Goal: Navigation & Orientation: Find specific page/section

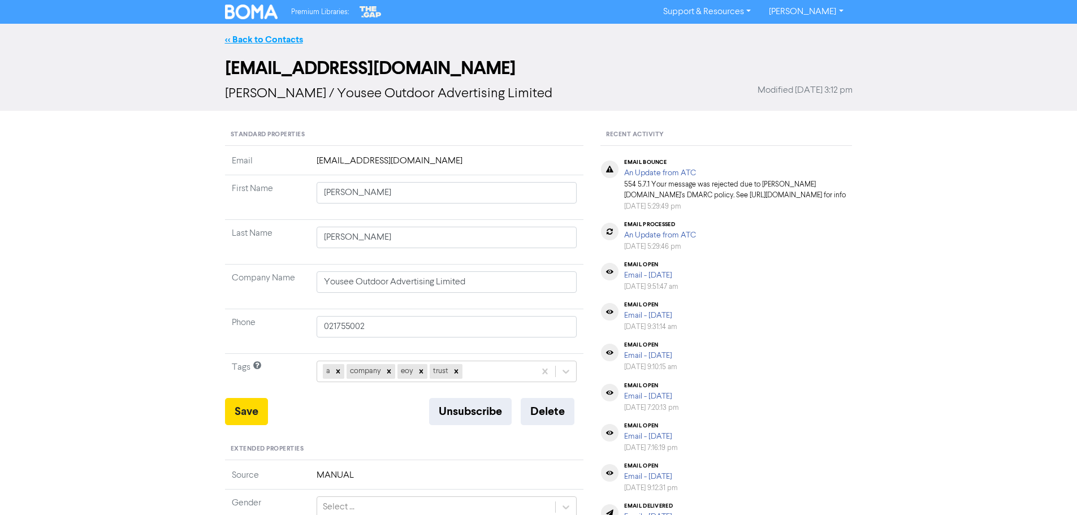
click at [289, 41] on link "<< Back to Contacts" at bounding box center [264, 39] width 78 height 11
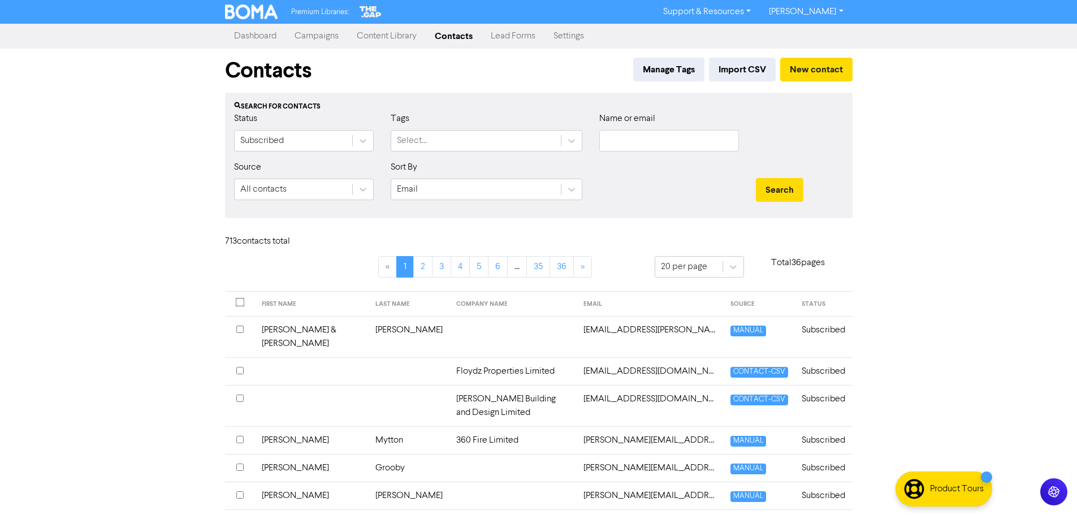
click at [331, 37] on link "Campaigns" at bounding box center [317, 36] width 62 height 23
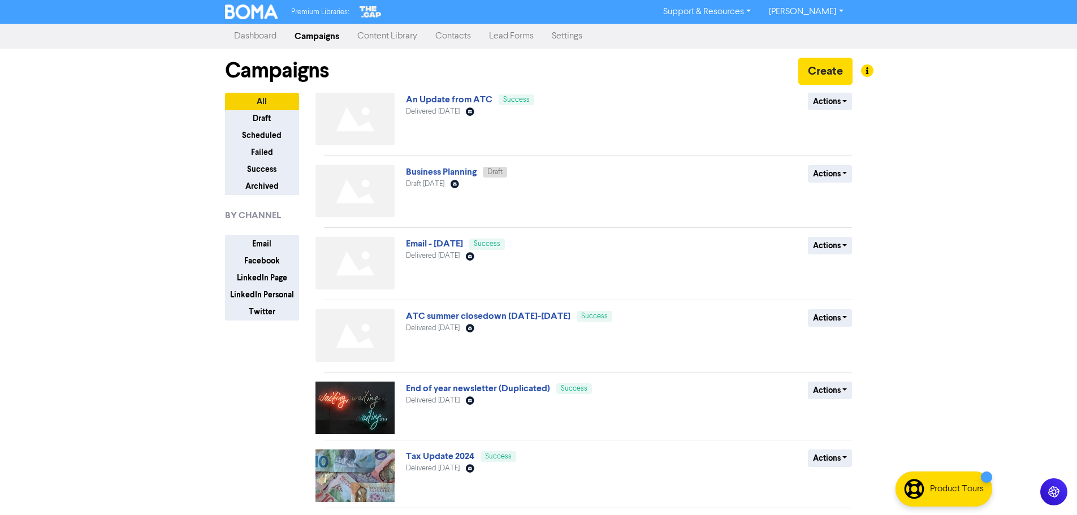
click at [377, 37] on link "Content Library" at bounding box center [387, 36] width 78 height 23
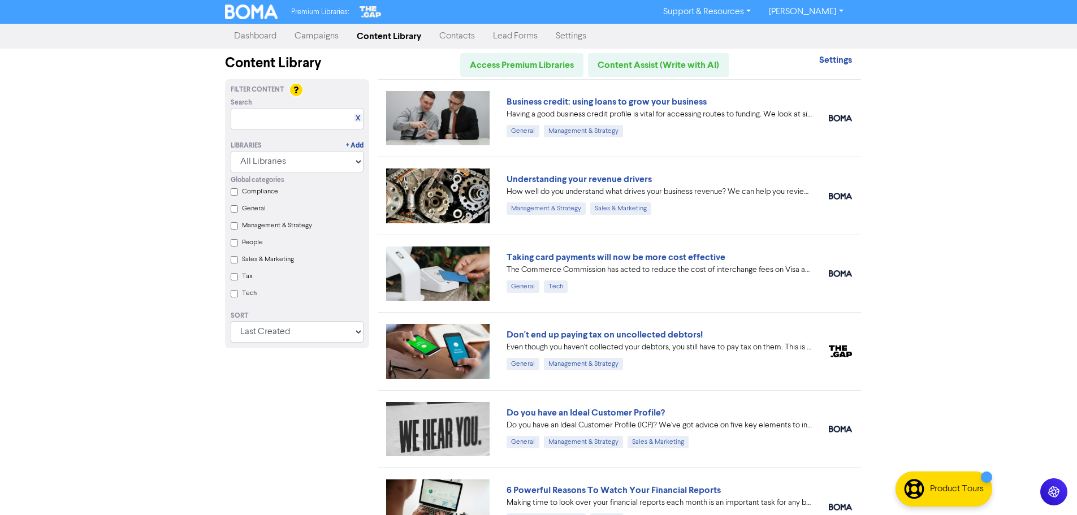
click at [332, 38] on link "Campaigns" at bounding box center [317, 36] width 62 height 23
